Goal: Task Accomplishment & Management: Manage account settings

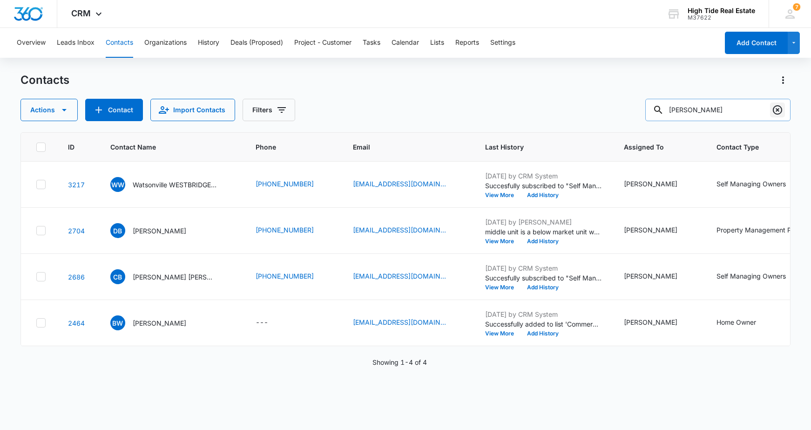
click at [781, 108] on icon "Clear" at bounding box center [777, 109] width 11 height 11
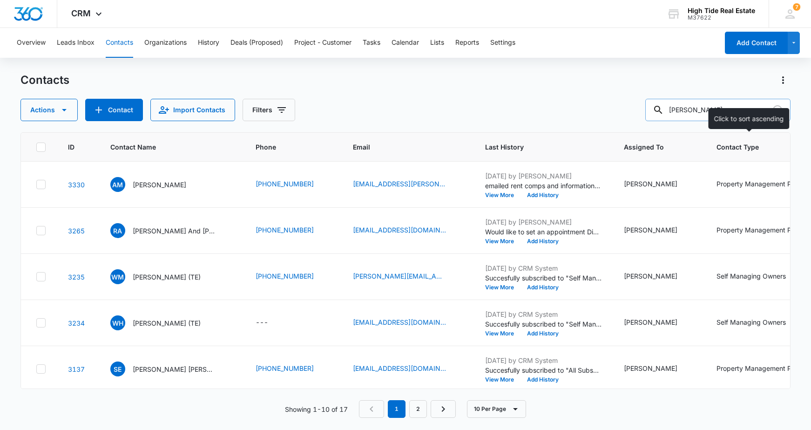
type input "[PERSON_NAME]"
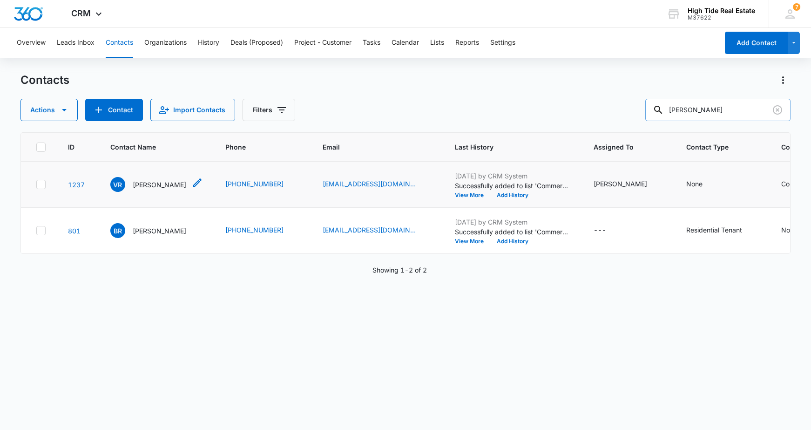
click at [158, 190] on p "[PERSON_NAME]" at bounding box center [160, 185] width 54 height 10
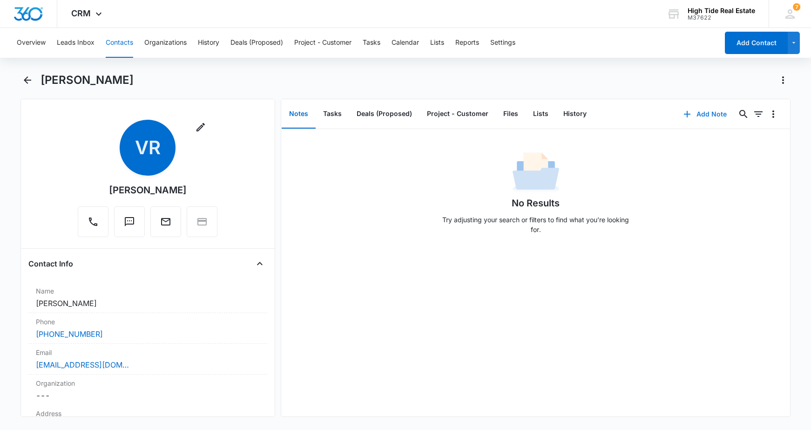
click at [712, 115] on button "Add Note" at bounding box center [705, 114] width 62 height 22
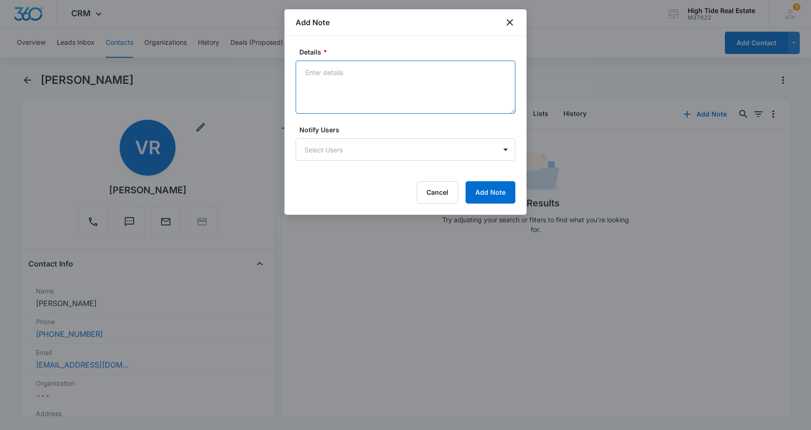
click at [353, 92] on textarea "Details *" at bounding box center [406, 87] width 220 height 53
paste textarea "Hi [PERSON_NAME], you helped me place a tenant in my house [DATE] and I'm wonde…"
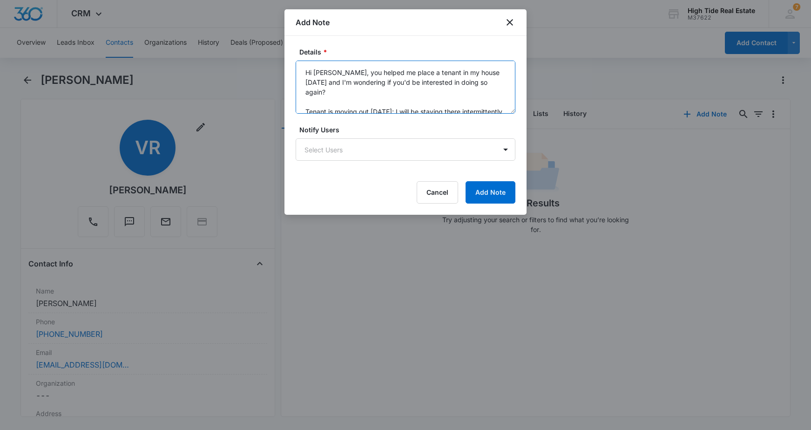
scroll to position [51, 0]
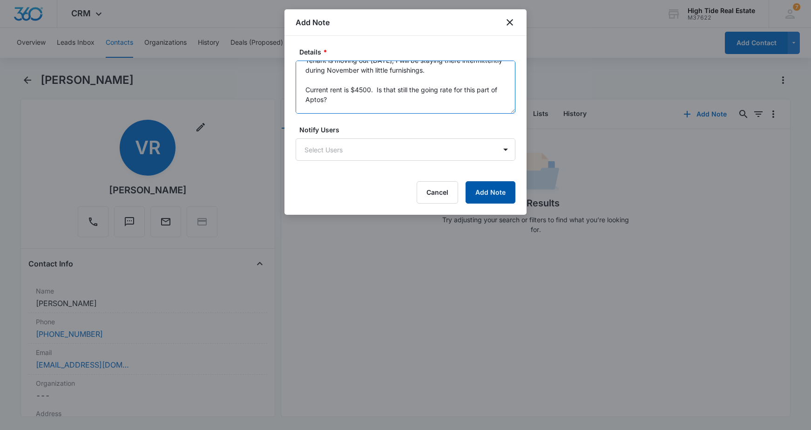
type textarea "Hi [PERSON_NAME], you helped me place a tenant in my house [DATE] and I'm wonde…"
click at [486, 194] on button "Add Note" at bounding box center [491, 192] width 50 height 22
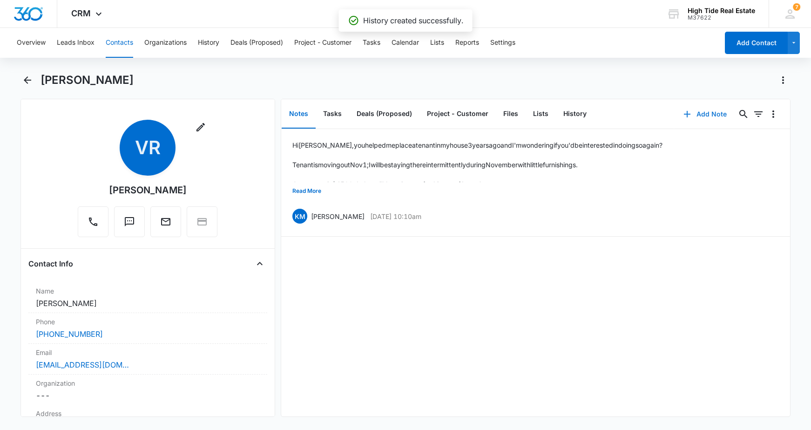
click at [706, 117] on button "Add Note" at bounding box center [705, 114] width 62 height 22
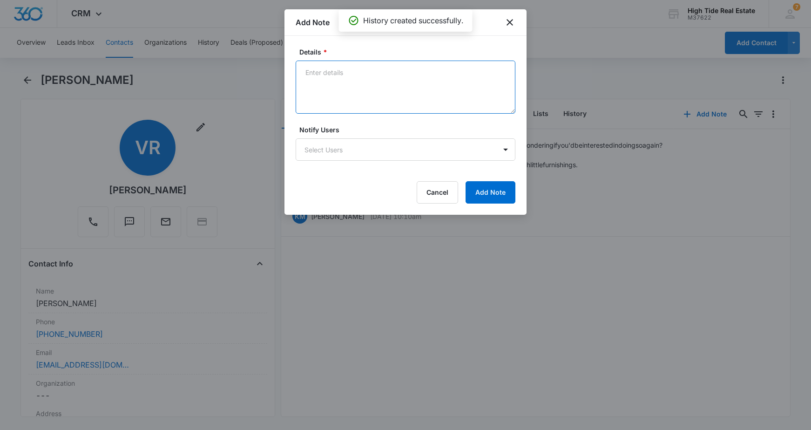
click at [370, 100] on textarea "Details *" at bounding box center [406, 87] width 220 height 53
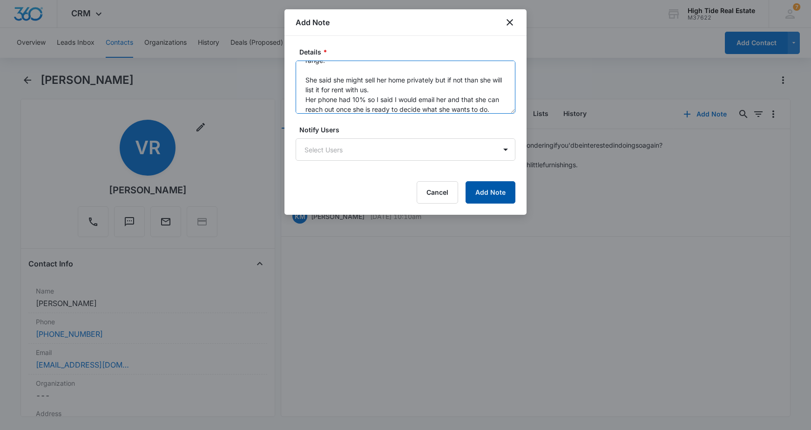
type textarea "Checked file and we previously did screening and a move in inspection report. I…"
click at [481, 185] on button "Add Note" at bounding box center [491, 192] width 50 height 22
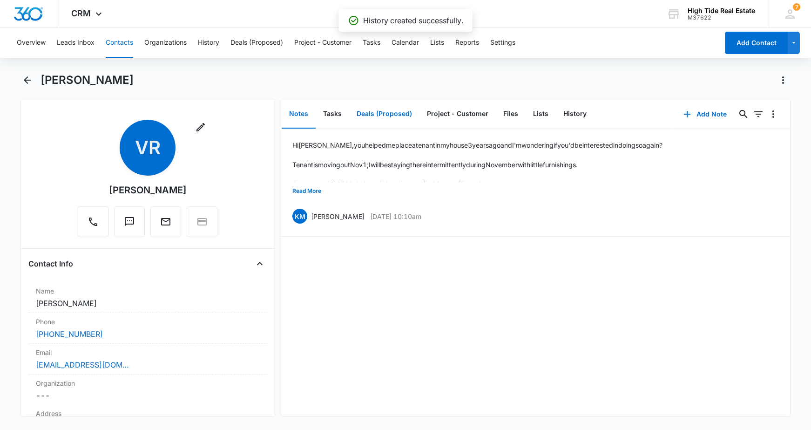
click at [368, 114] on button "Deals (Proposed)" at bounding box center [384, 114] width 70 height 29
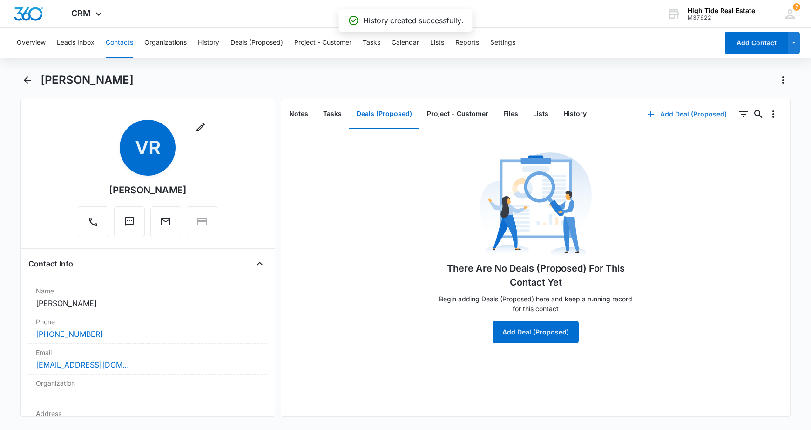
click at [685, 112] on button "Add Deal (Proposed)" at bounding box center [687, 114] width 98 height 22
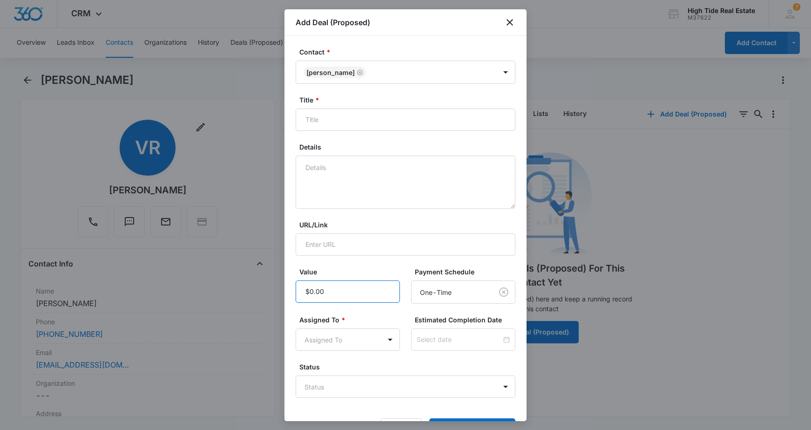
click at [333, 295] on input "Value" at bounding box center [348, 291] width 104 height 22
click at [268, 285] on body "CRM Apps Reputation Forms CRM Email Social Content Ads Intelligence Files Brand…" at bounding box center [405, 215] width 811 height 430
type input "$2,200.00"
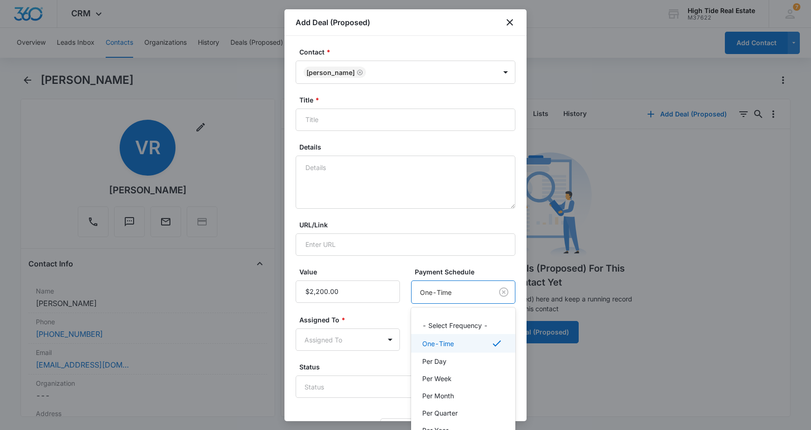
click at [441, 300] on body "CRM Apps Reputation Forms CRM Email Social Content Ads Intelligence Files Brand…" at bounding box center [405, 215] width 811 height 430
click at [441, 298] on div at bounding box center [405, 215] width 811 height 430
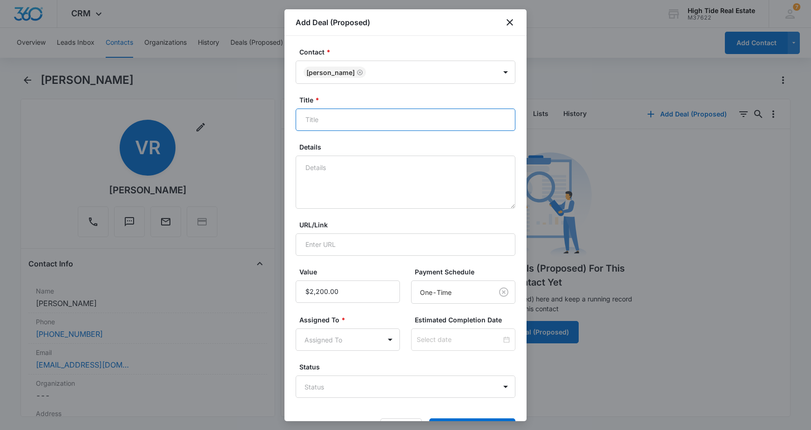
click at [340, 119] on input "Title *" at bounding box center [406, 120] width 220 height 22
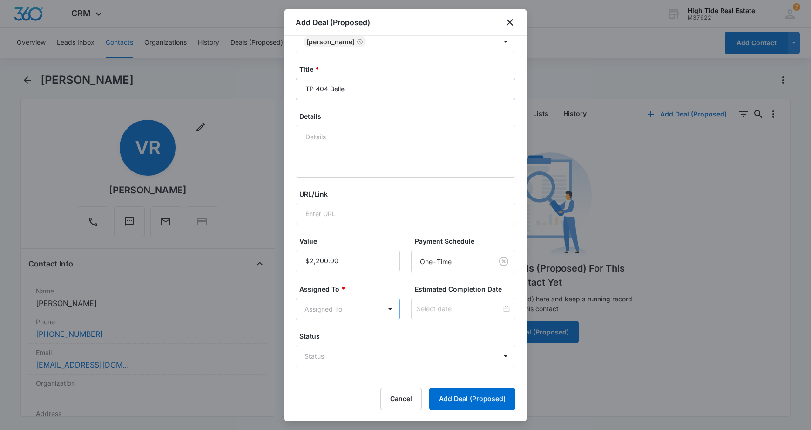
type input "TP 404 Belle"
click at [336, 312] on body "CRM Apps Reputation Forms CRM Email Social Content Ads Intelligence Files Brand…" at bounding box center [405, 215] width 811 height 430
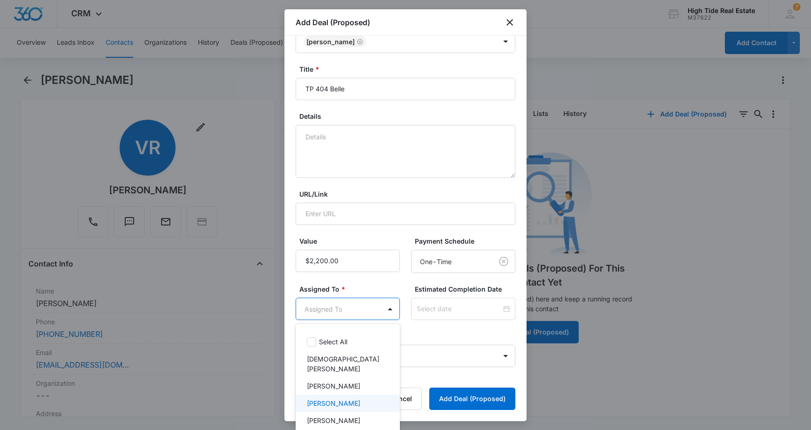
click at [341, 398] on div "[PERSON_NAME]" at bounding box center [348, 402] width 104 height 17
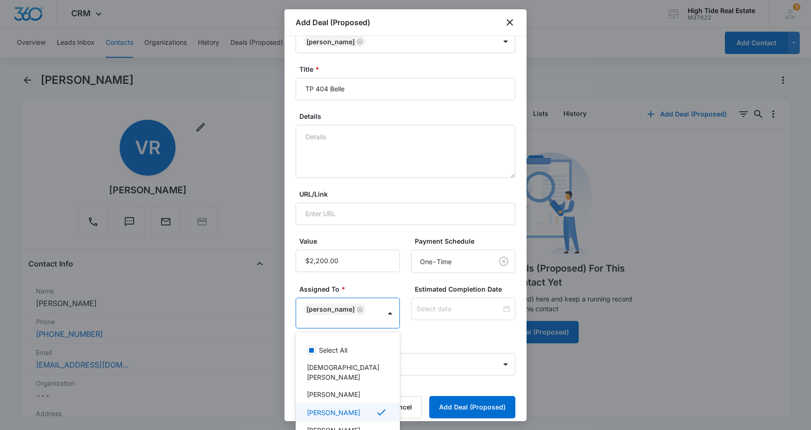
click at [467, 384] on div at bounding box center [405, 215] width 811 height 430
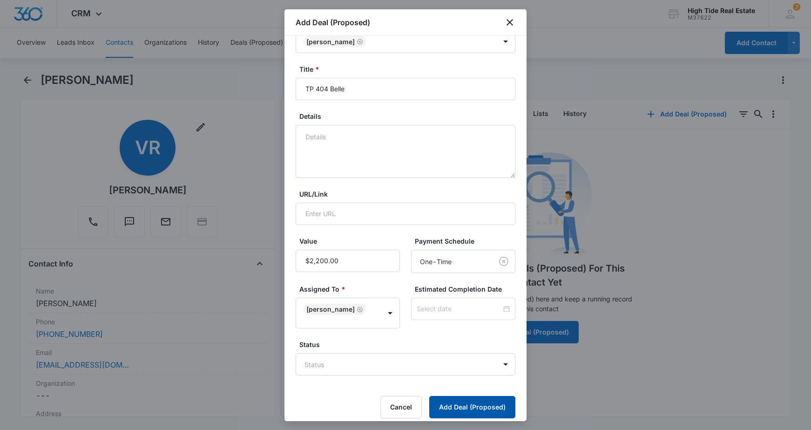
click at [470, 402] on button "Add Deal (Proposed)" at bounding box center [472, 407] width 86 height 22
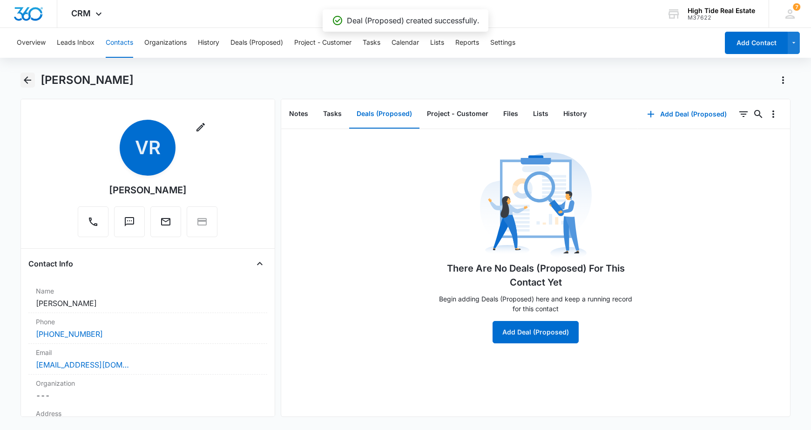
click at [24, 81] on icon "Back" at bounding box center [27, 80] width 11 height 11
